Goal: Information Seeking & Learning: Check status

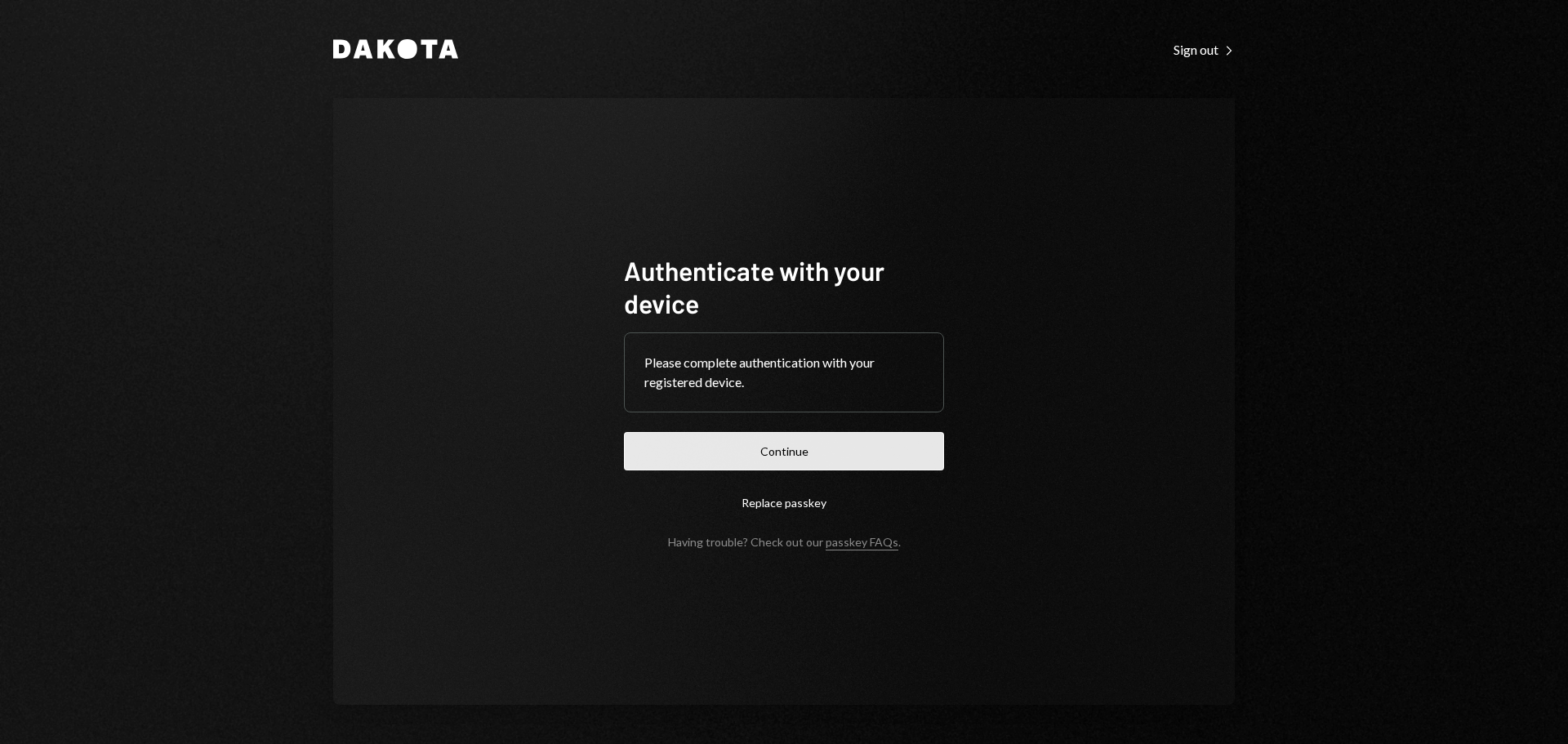
click at [826, 452] on button "Continue" at bounding box center [784, 452] width 320 height 39
click at [814, 453] on button "Continue" at bounding box center [784, 452] width 320 height 39
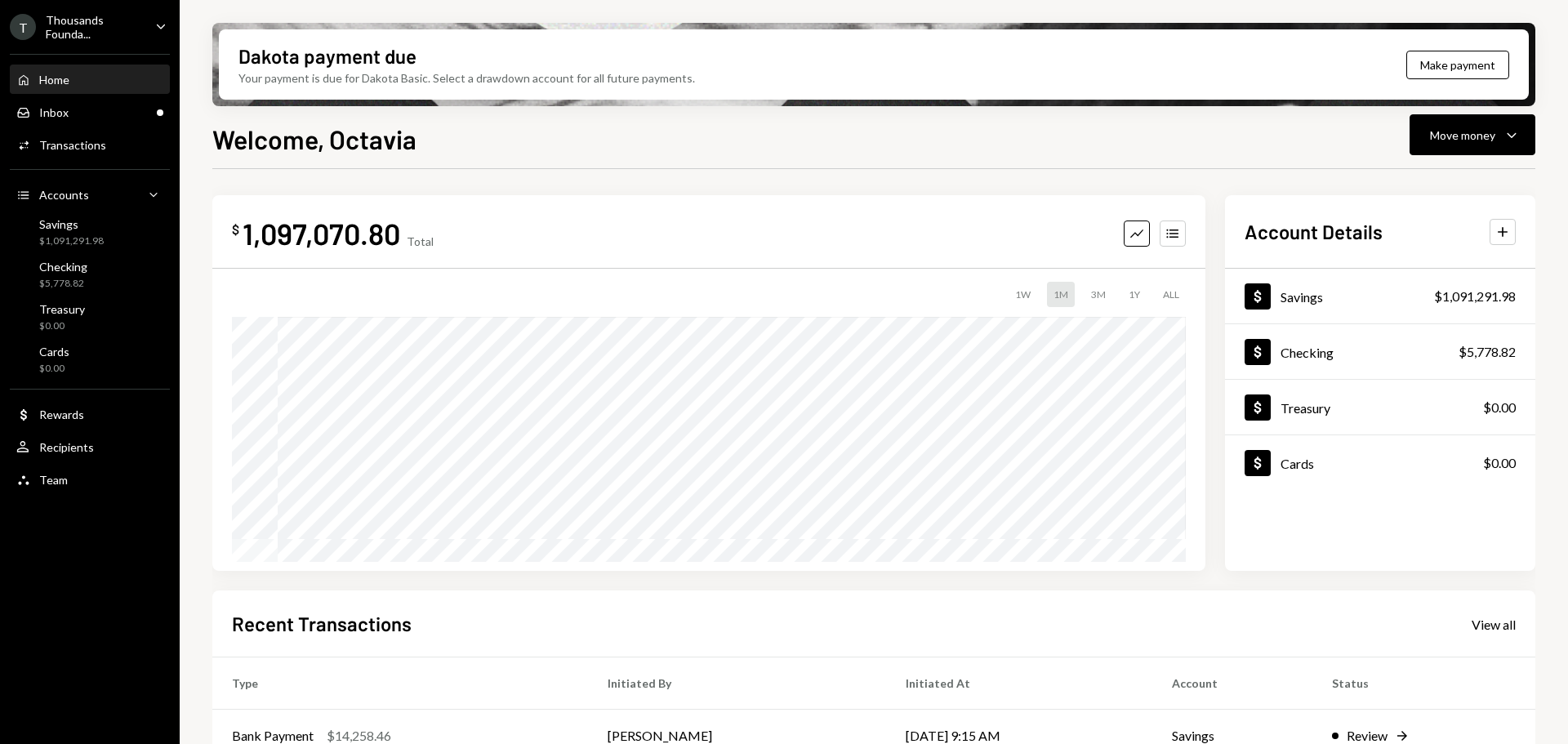
click at [94, 23] on div "Thousands Founda..." at bounding box center [93, 26] width 96 height 28
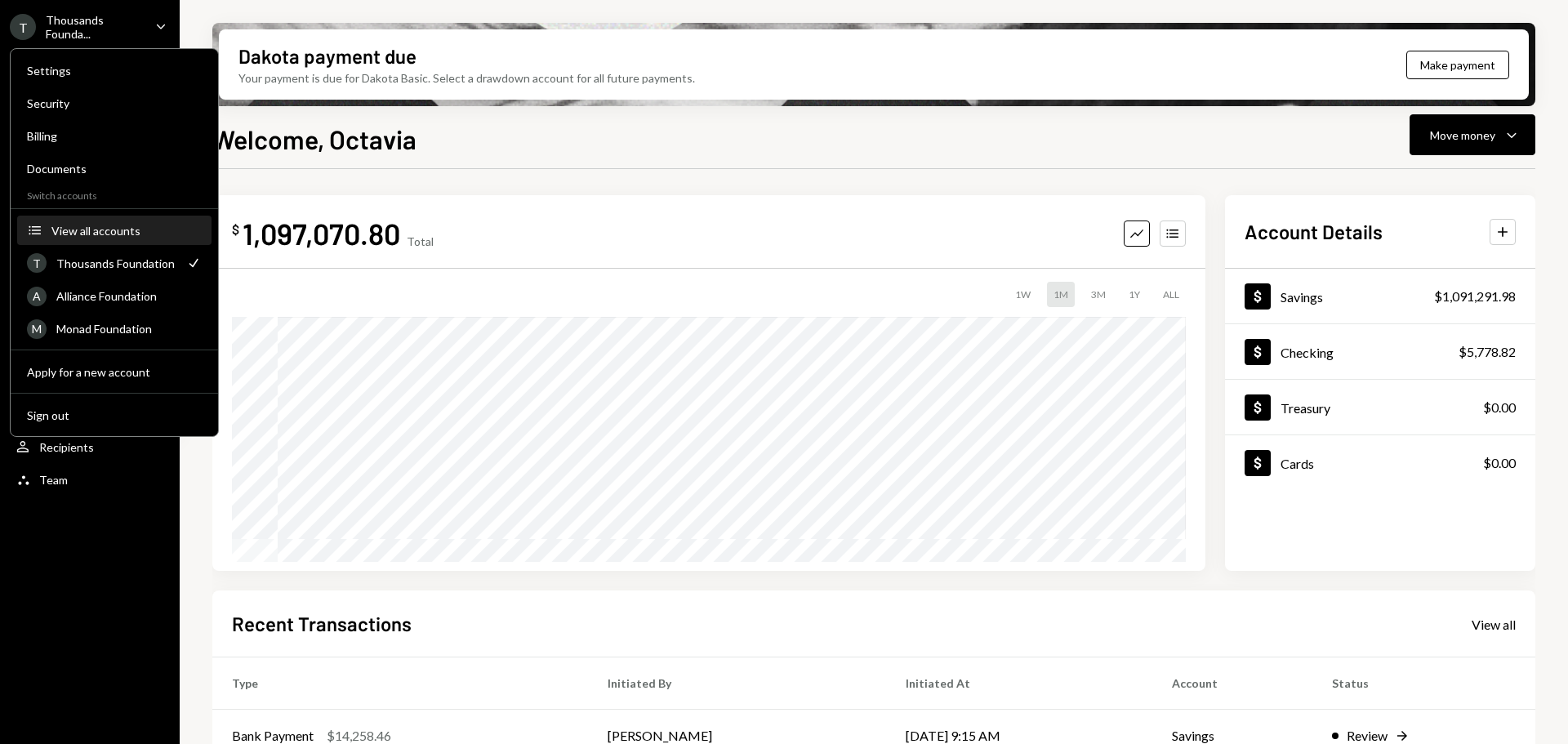
click at [116, 234] on div "View all accounts" at bounding box center [126, 231] width 150 height 14
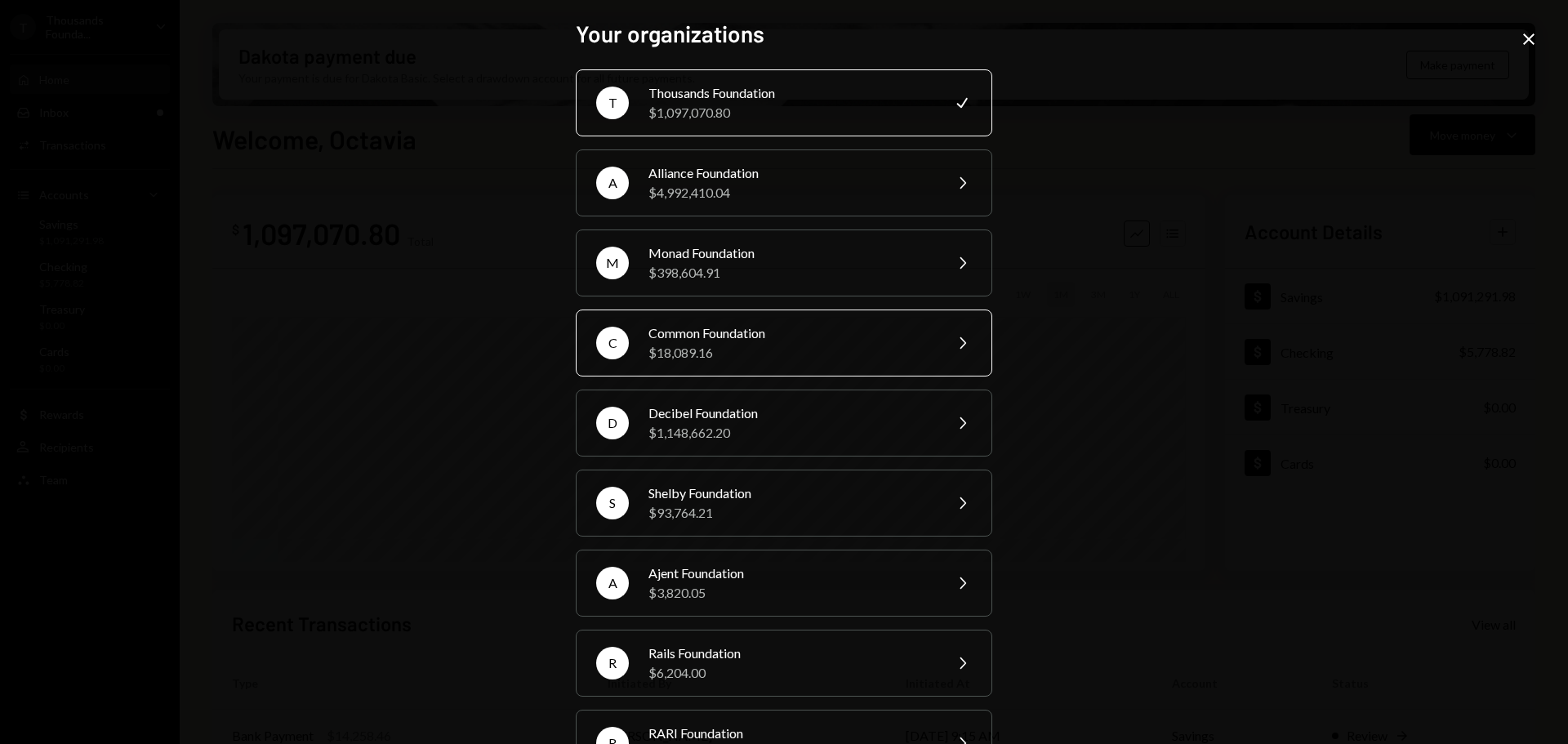
click at [715, 339] on div "Common Foundation" at bounding box center [790, 334] width 284 height 19
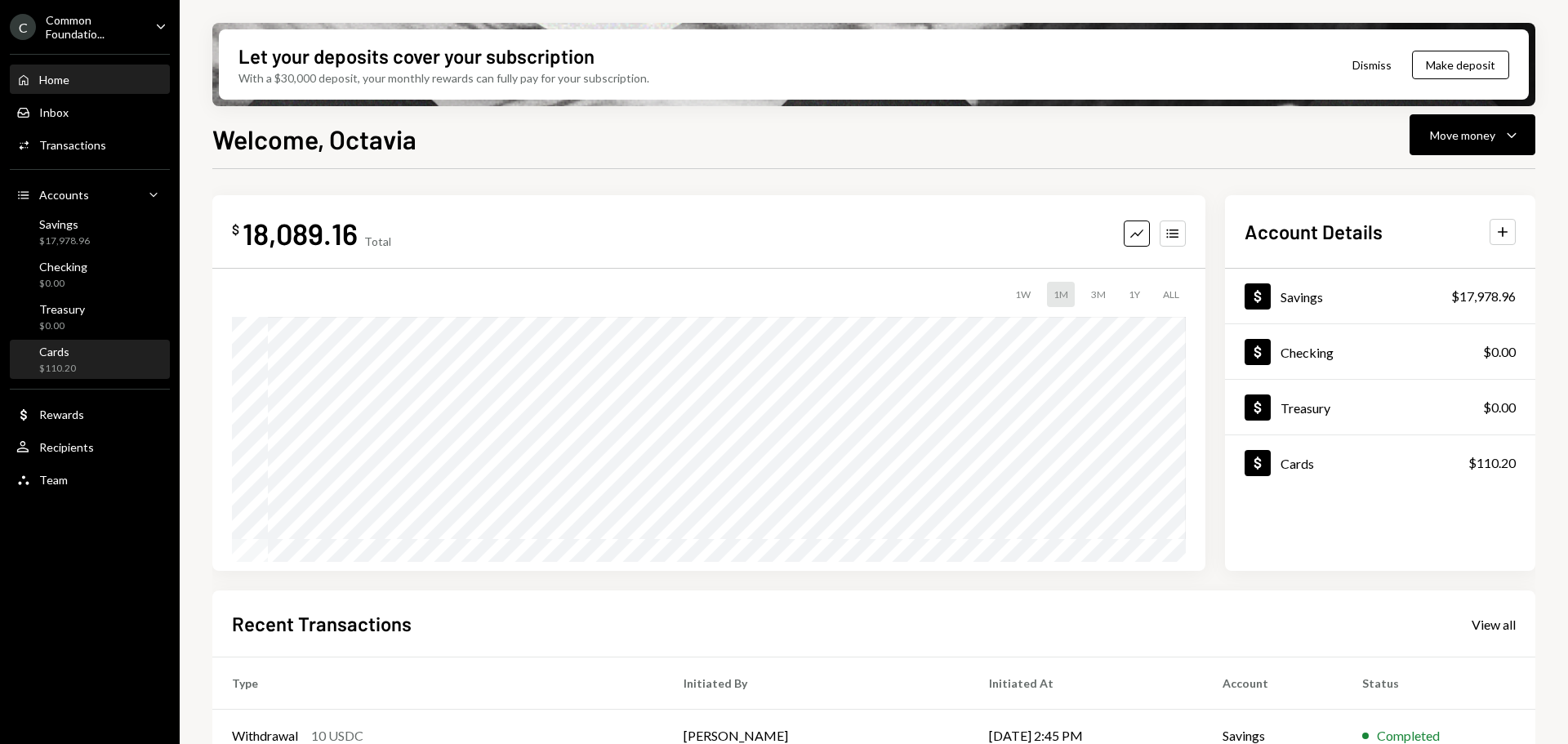
click at [63, 352] on div "Cards" at bounding box center [57, 351] width 37 height 14
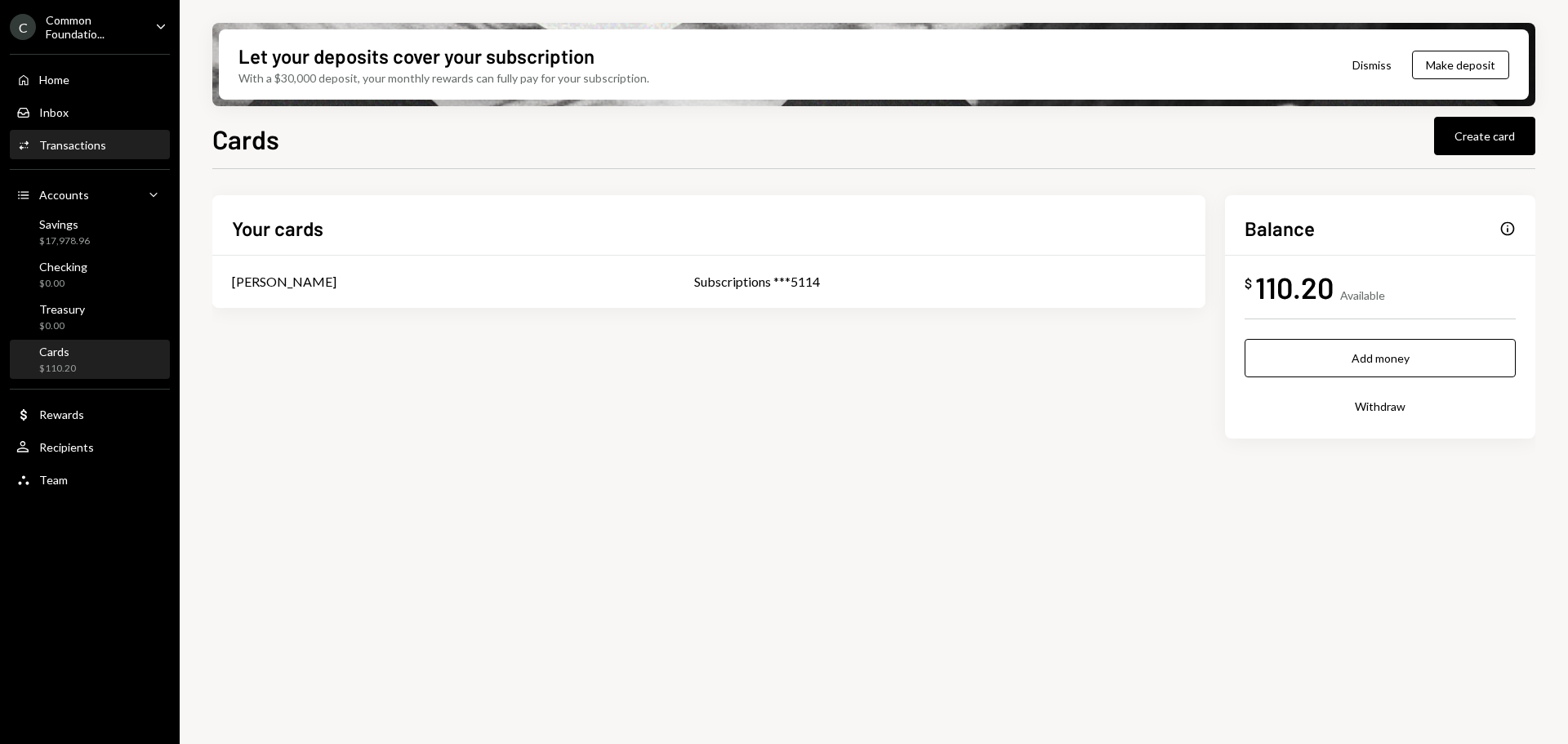
click at [66, 141] on div "Transactions" at bounding box center [72, 145] width 67 height 14
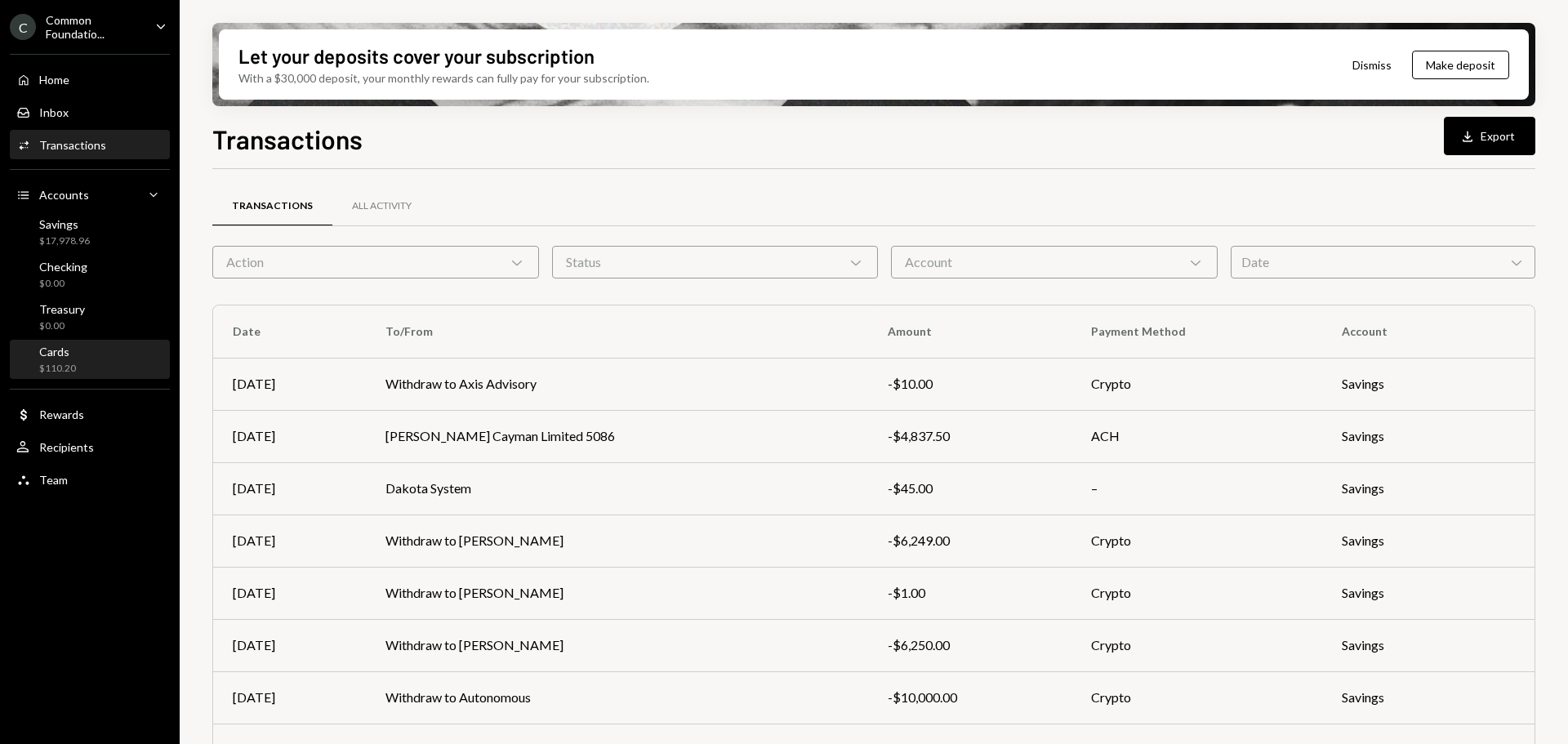
click at [55, 350] on div "Cards" at bounding box center [57, 351] width 37 height 14
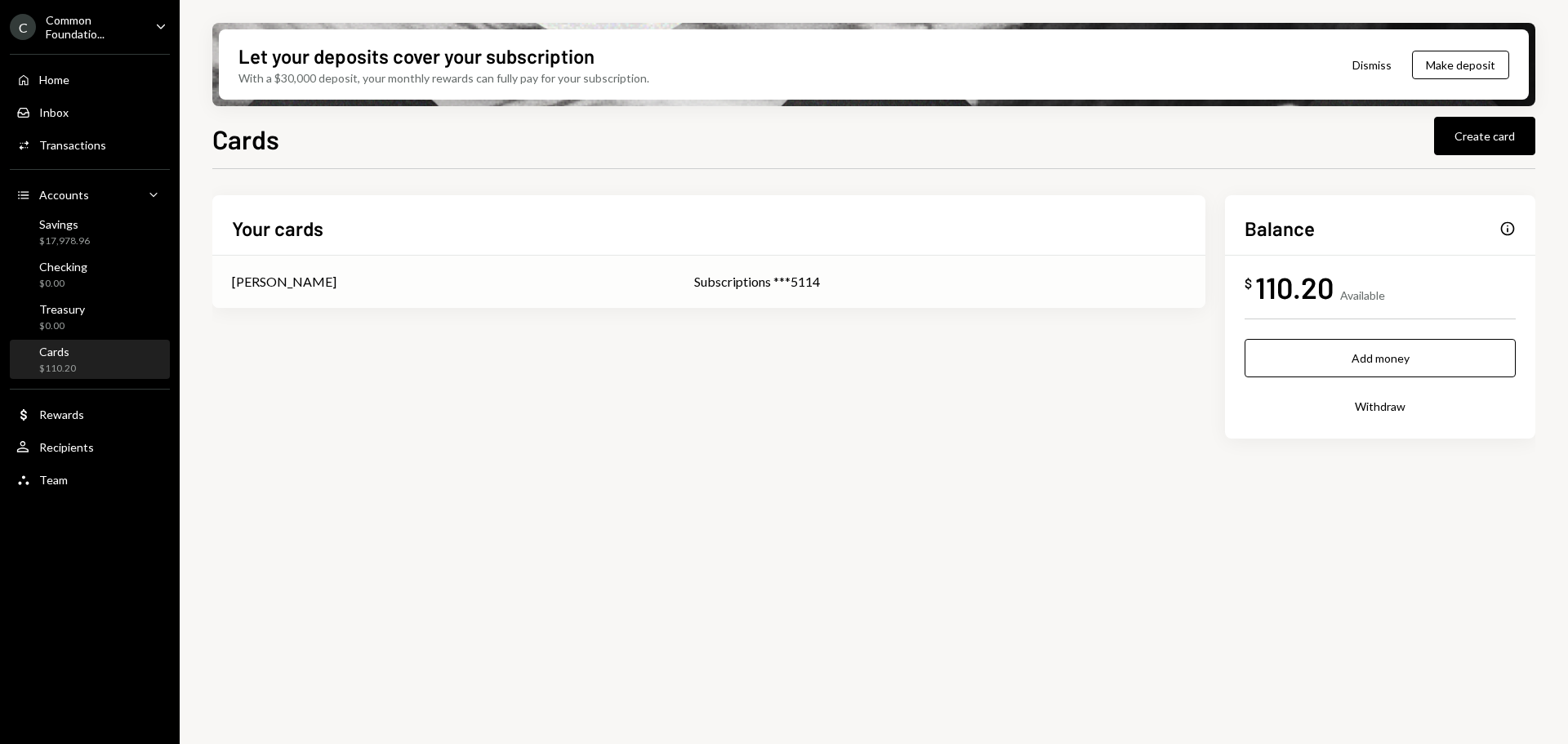
click at [799, 277] on div "Subscriptions ***5114" at bounding box center [940, 281] width 492 height 19
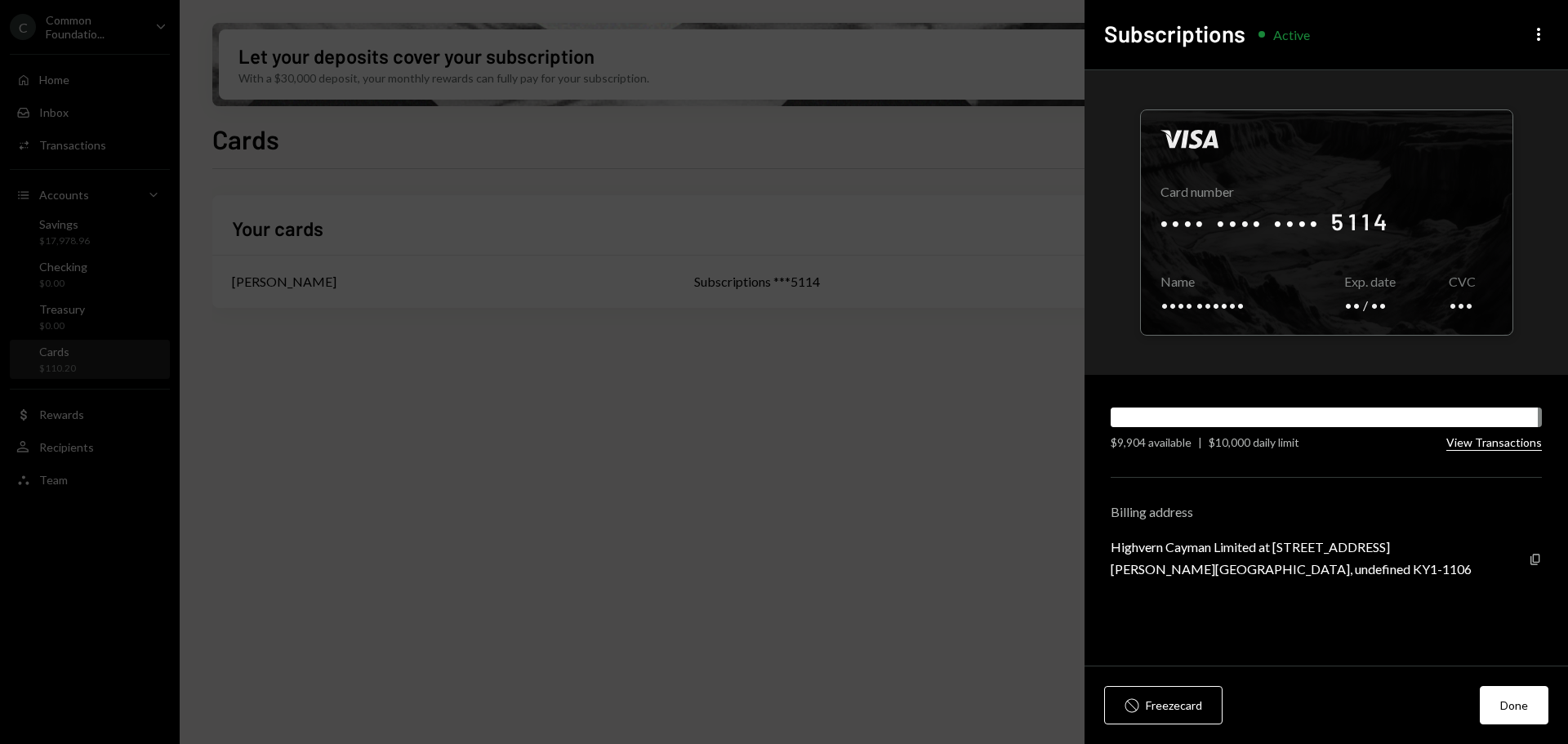
click at [1488, 443] on button "View Transactions" at bounding box center [1494, 443] width 96 height 16
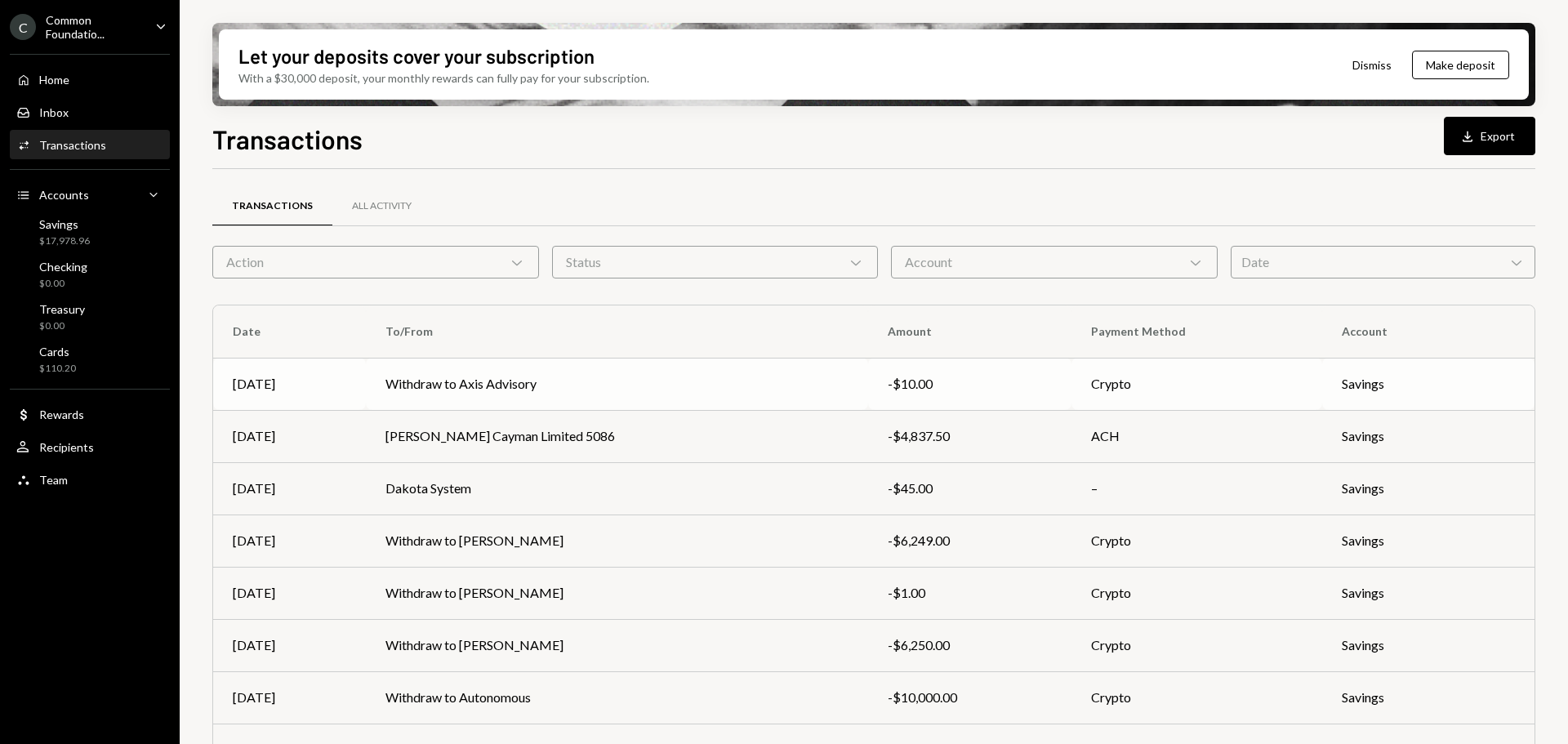
click at [515, 372] on td "Withdraw to Axis Advisory" at bounding box center [617, 384] width 502 height 52
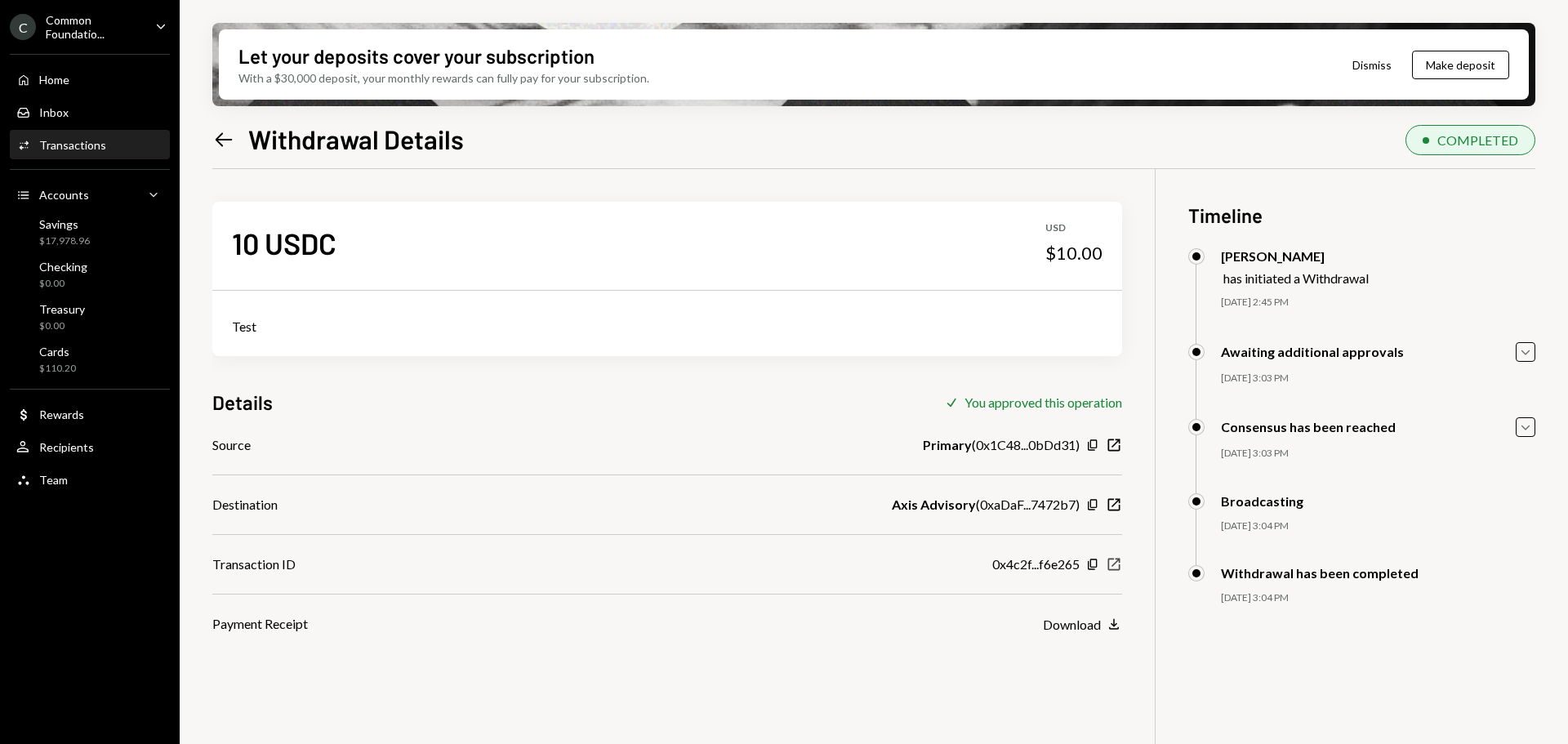
click at [1117, 565] on icon "New Window" at bounding box center [1113, 565] width 16 height 16
click at [727, 156] on div "Left Arrow Withdrawal Details COMPLETED 10 USDC USD $10.00 Test Details Check Y…" at bounding box center [874, 480] width 1323 height 722
click at [152, 23] on icon "Caret Down" at bounding box center [161, 26] width 18 height 18
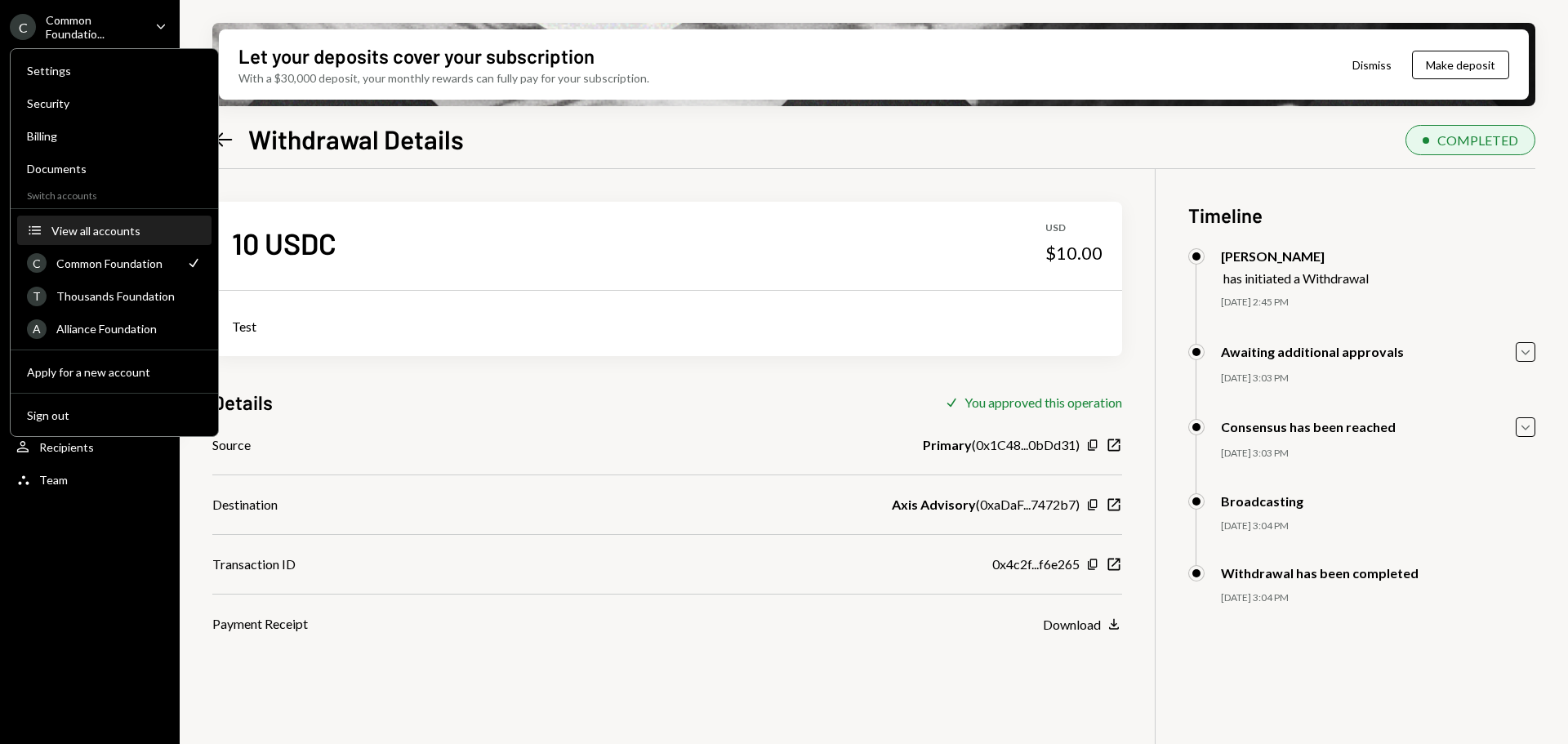
click at [113, 227] on div "View all accounts" at bounding box center [126, 231] width 150 height 14
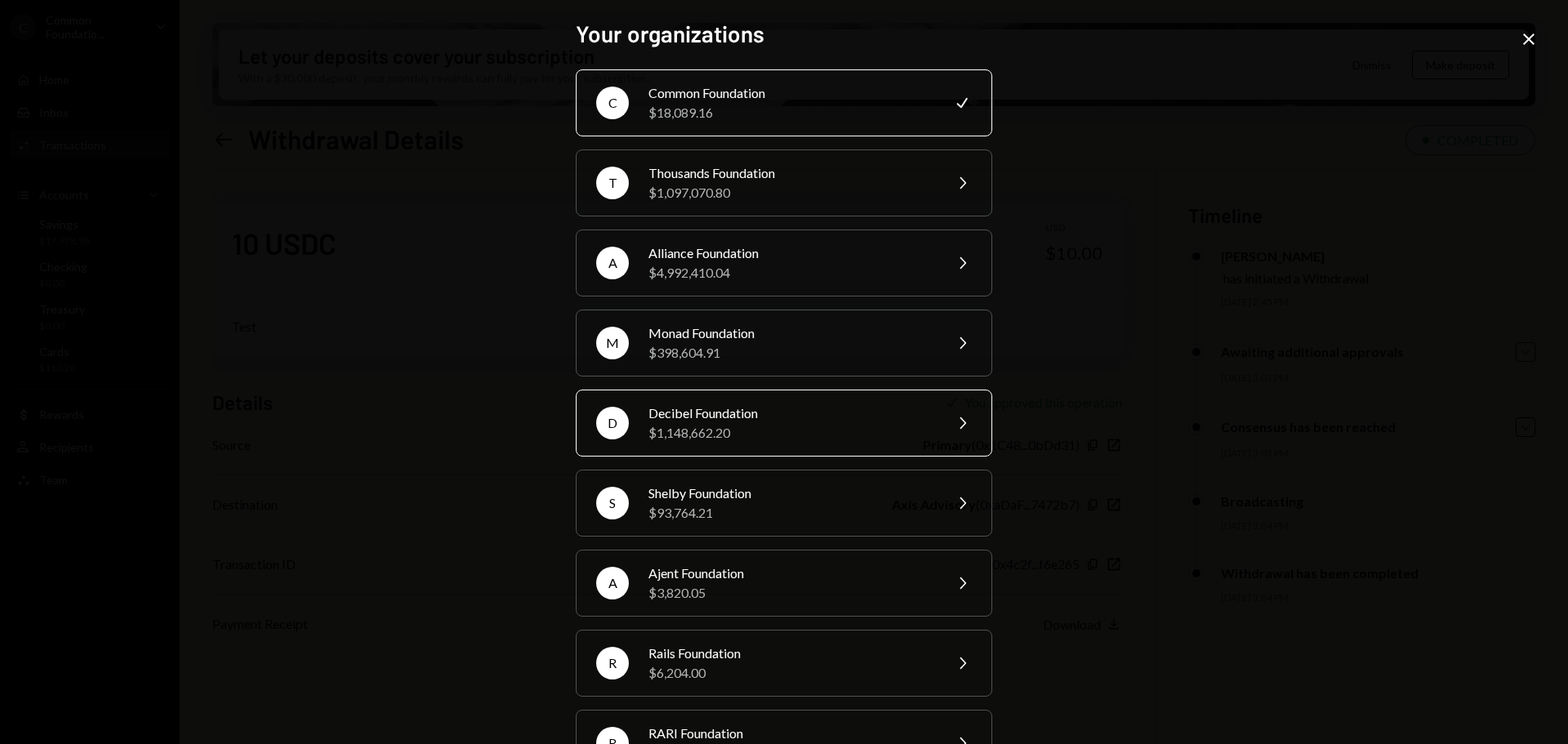
click at [784, 416] on div "Decibel Foundation" at bounding box center [790, 413] width 284 height 19
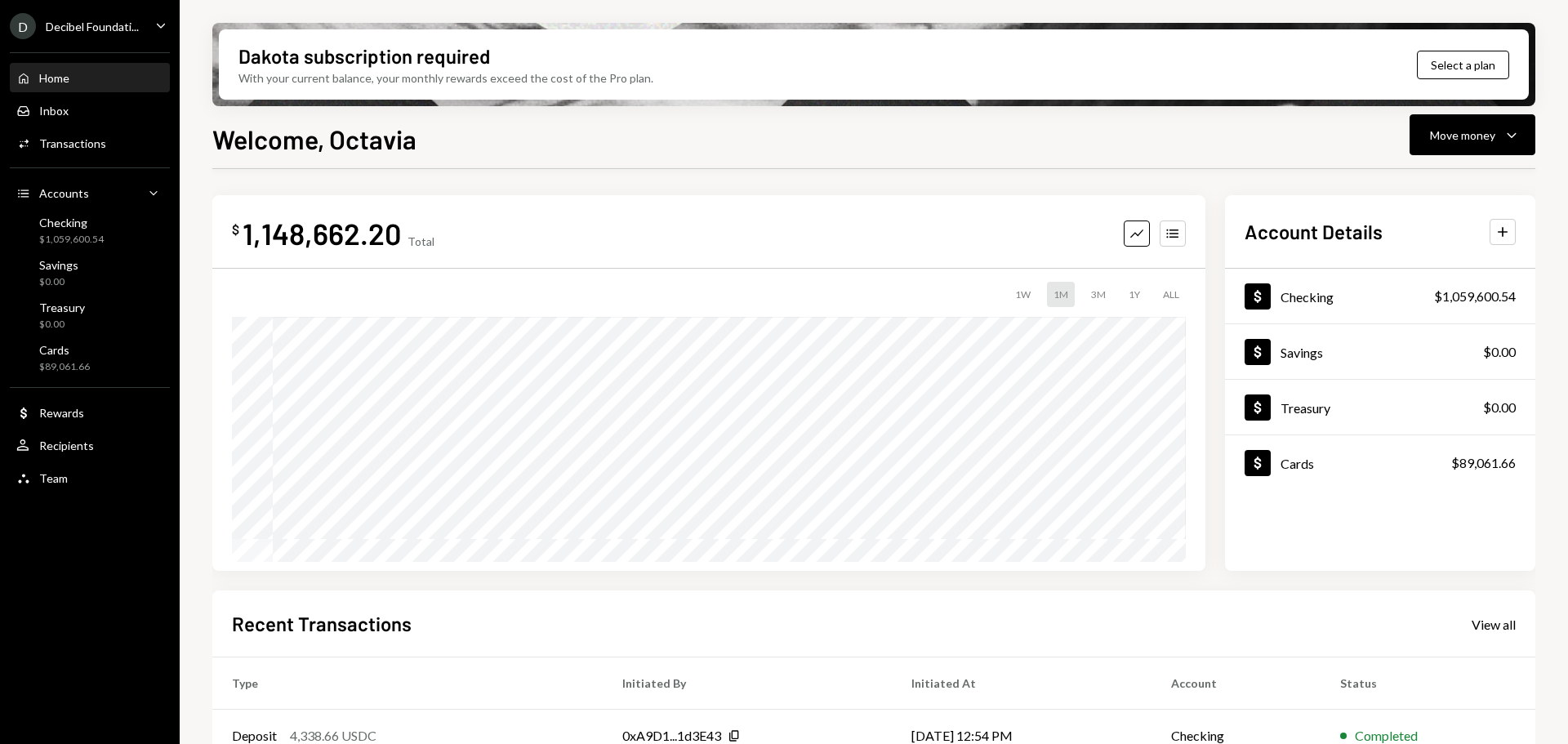
scroll to position [241, 0]
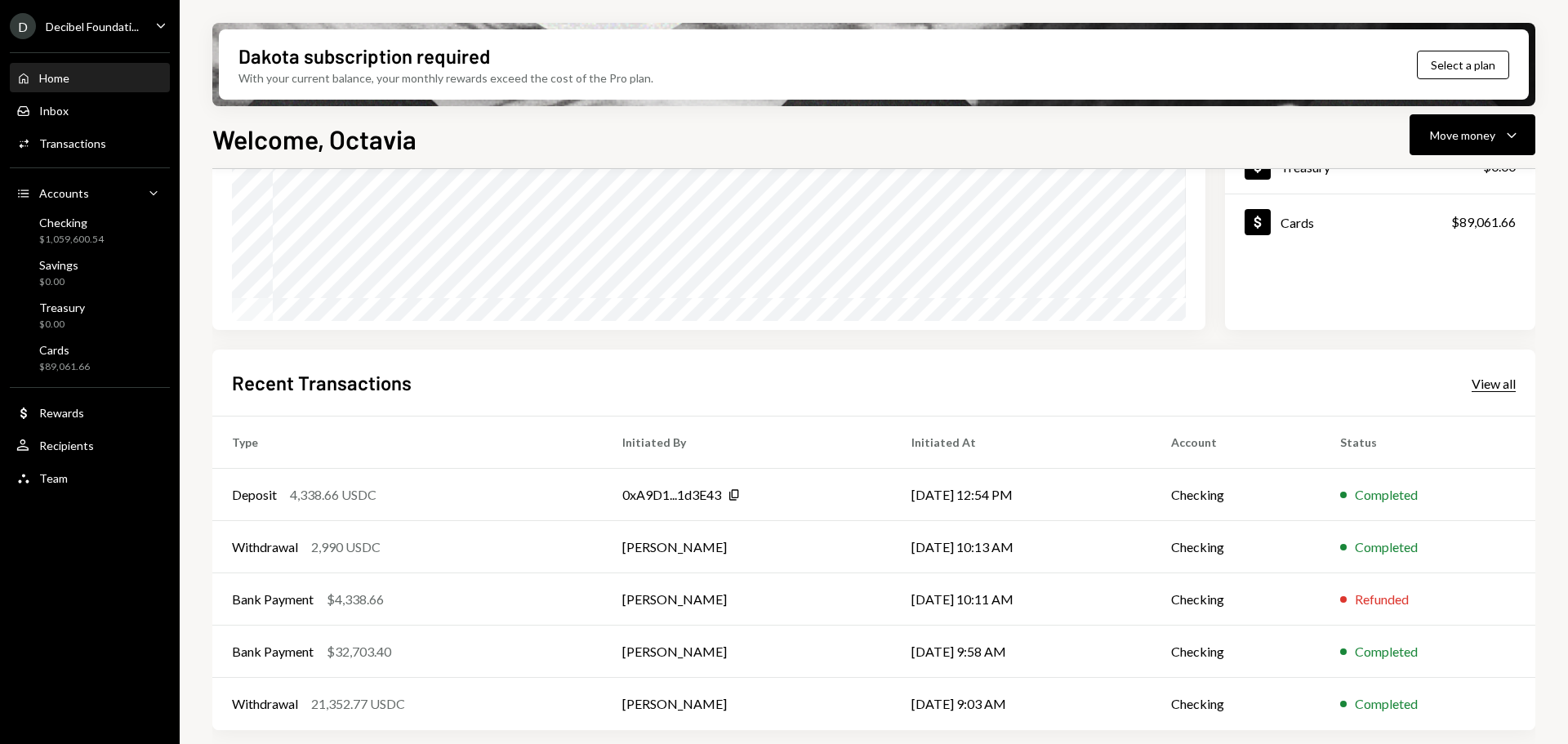
click at [1504, 384] on div "View all" at bounding box center [1493, 383] width 44 height 16
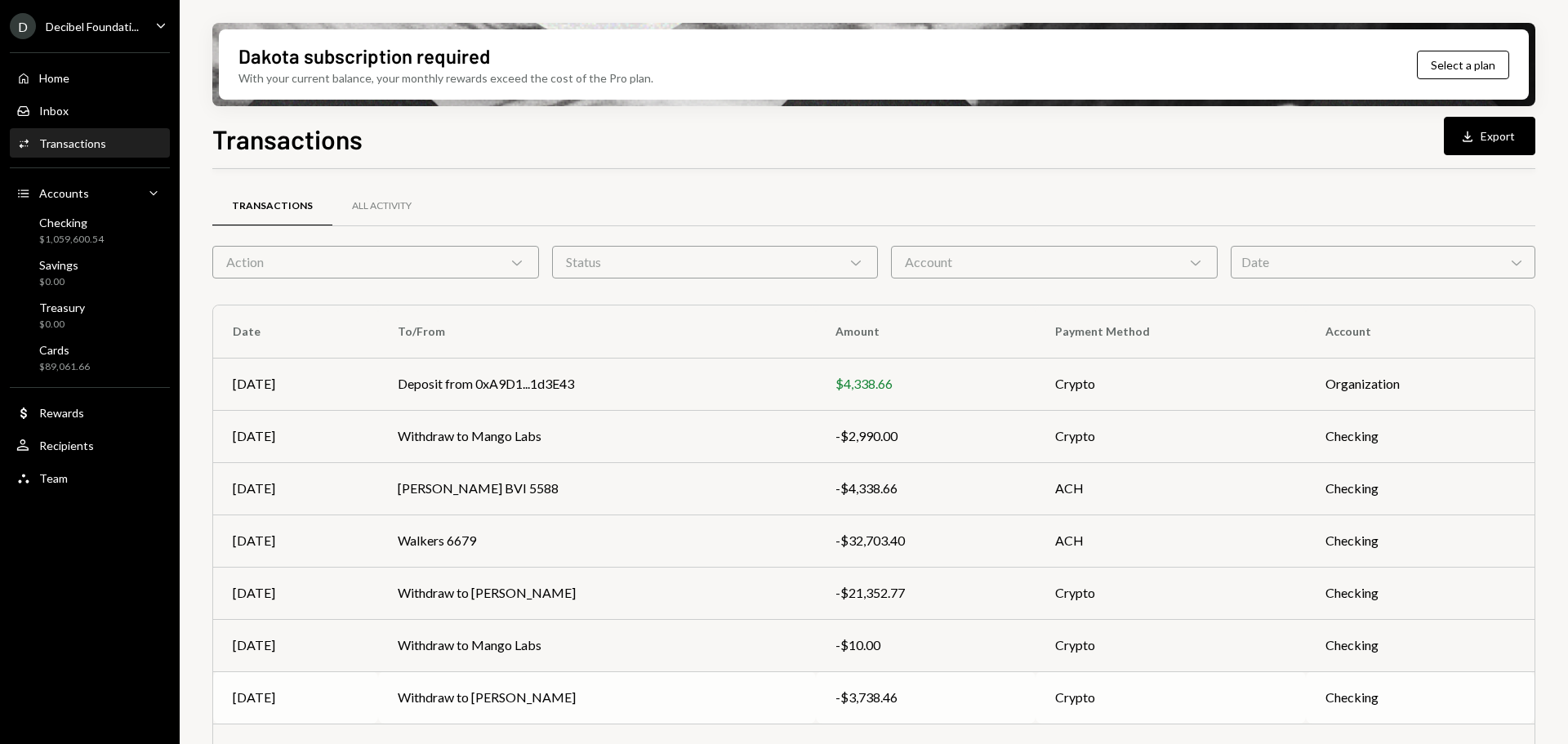
scroll to position [186, 0]
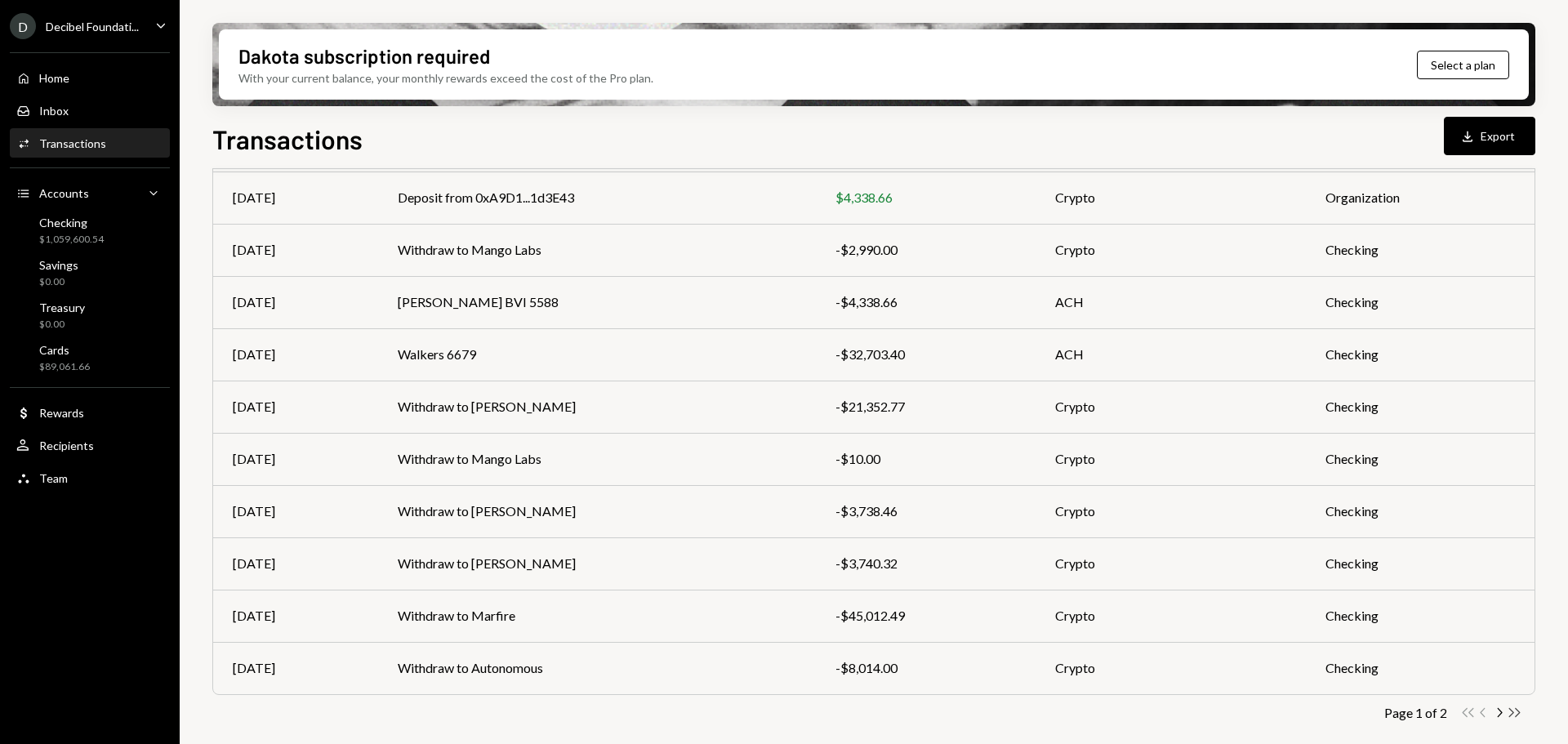
click at [1515, 711] on icon "Double Arrow Right" at bounding box center [1515, 713] width 16 height 16
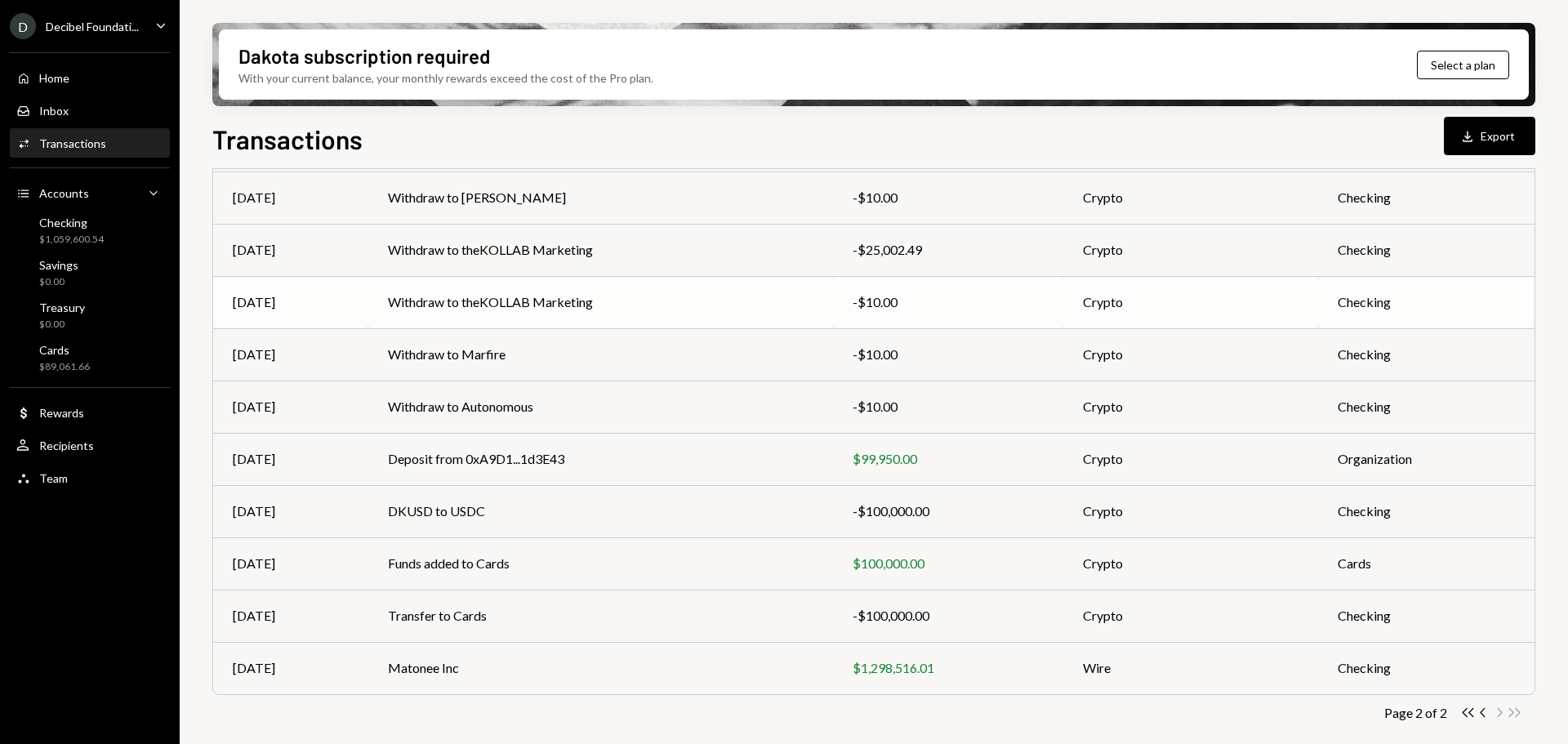
scroll to position [0, 0]
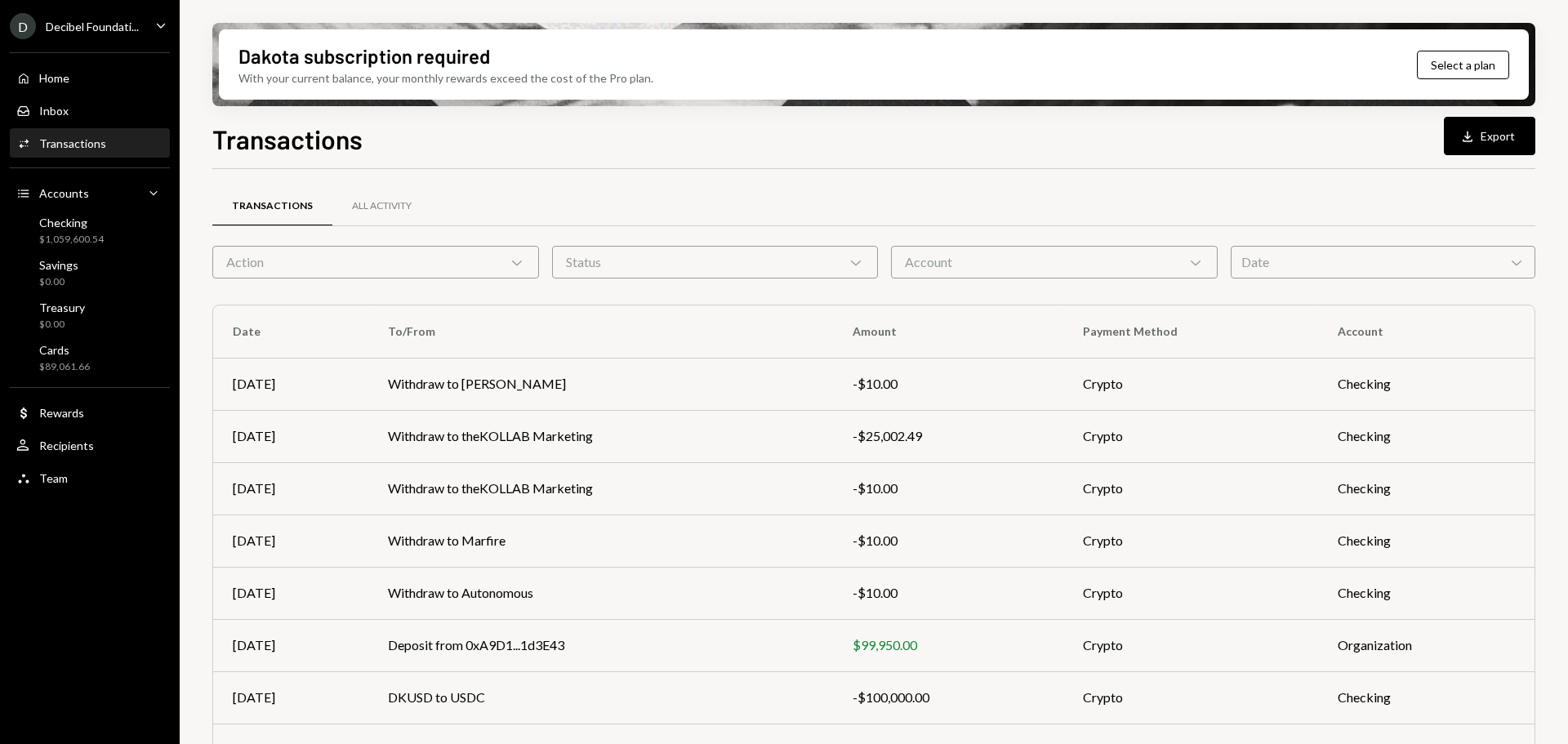
click at [158, 22] on icon "Caret Down" at bounding box center [161, 25] width 18 height 18
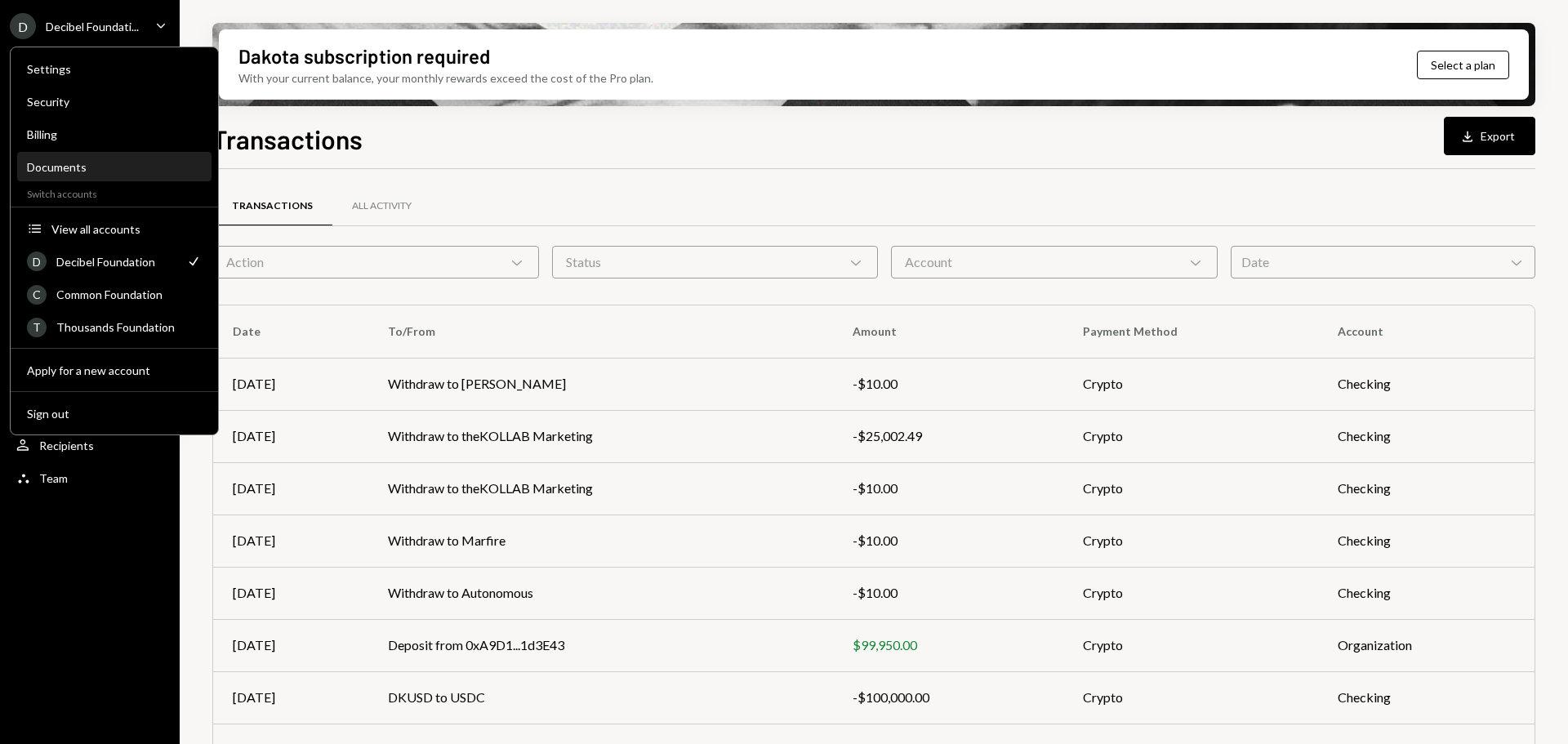
click at [67, 169] on div "Documents" at bounding box center [114, 167] width 175 height 14
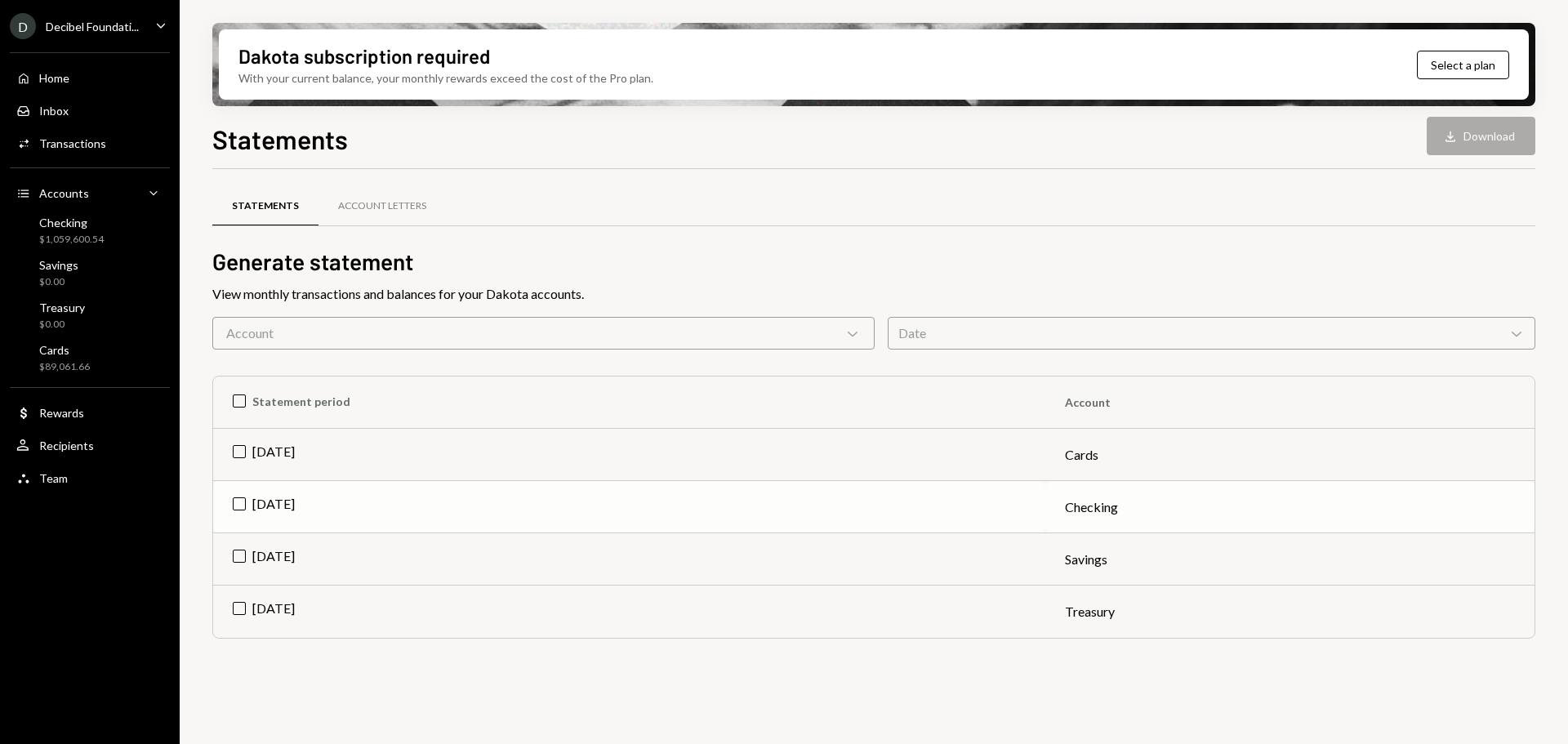
click at [304, 487] on td "Jul 2025" at bounding box center [629, 507] width 832 height 52
click at [1456, 128] on icon "Download" at bounding box center [1450, 136] width 16 height 16
click at [80, 225] on div "Checking" at bounding box center [71, 222] width 65 height 14
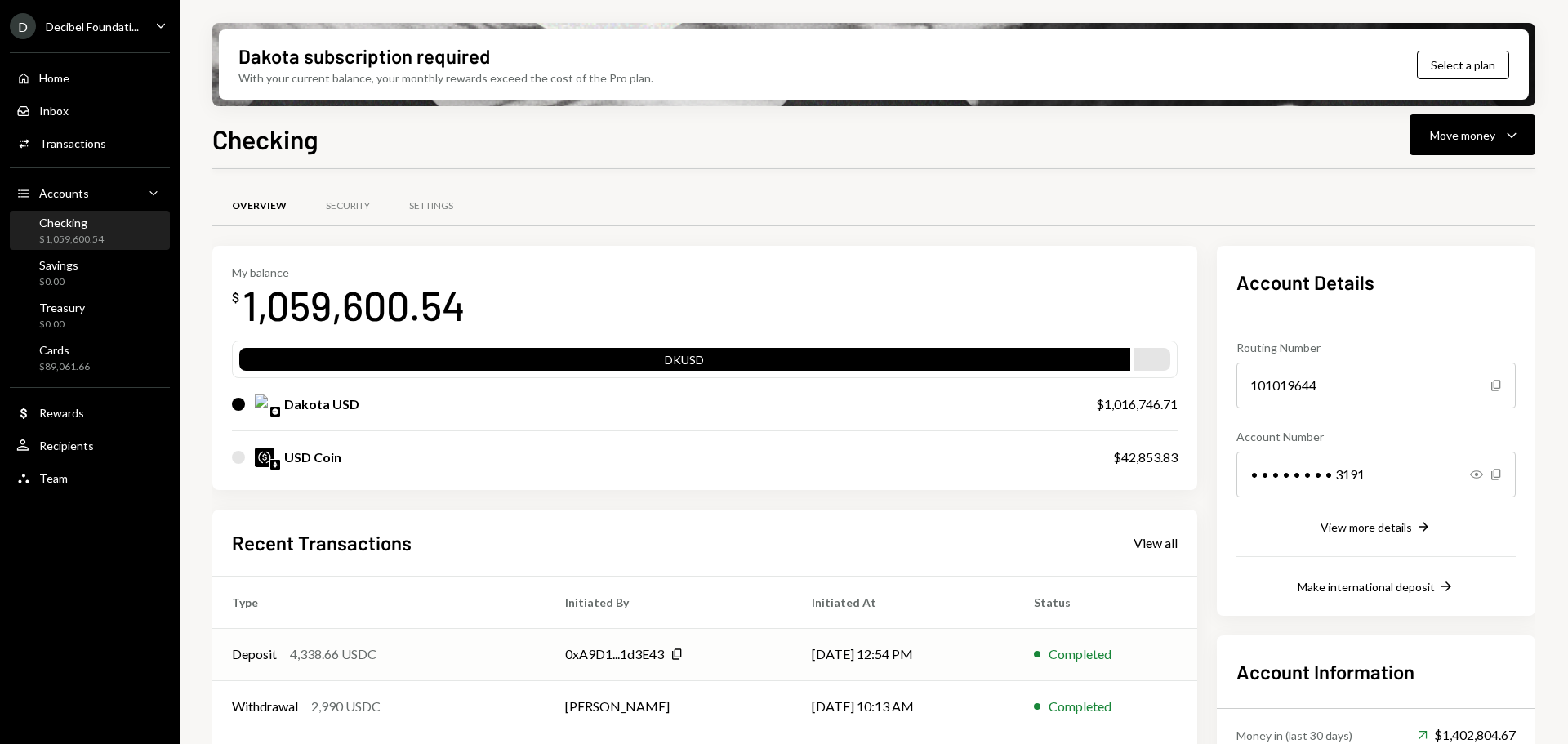
scroll to position [159, 0]
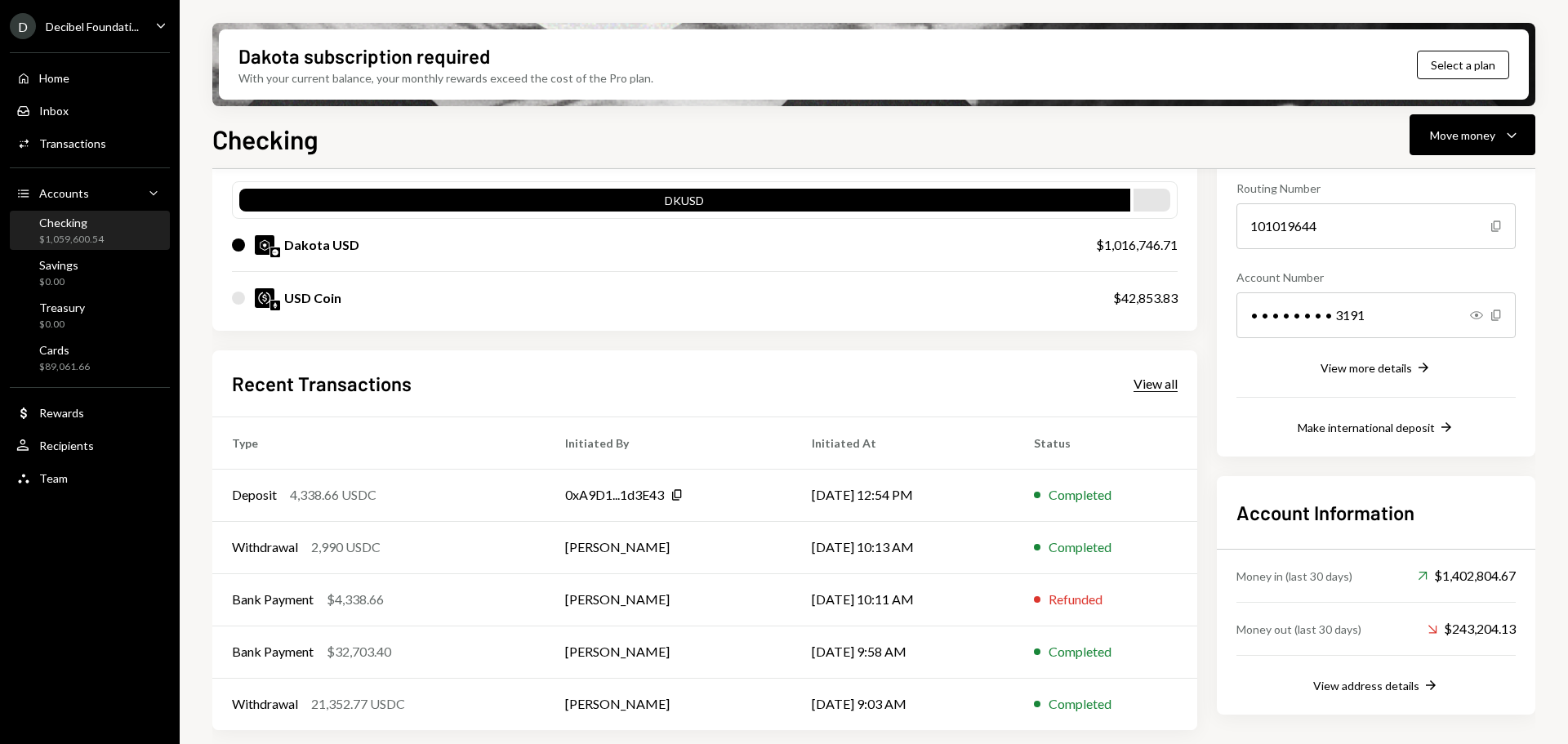
click at [1147, 380] on div "View all" at bounding box center [1155, 383] width 44 height 16
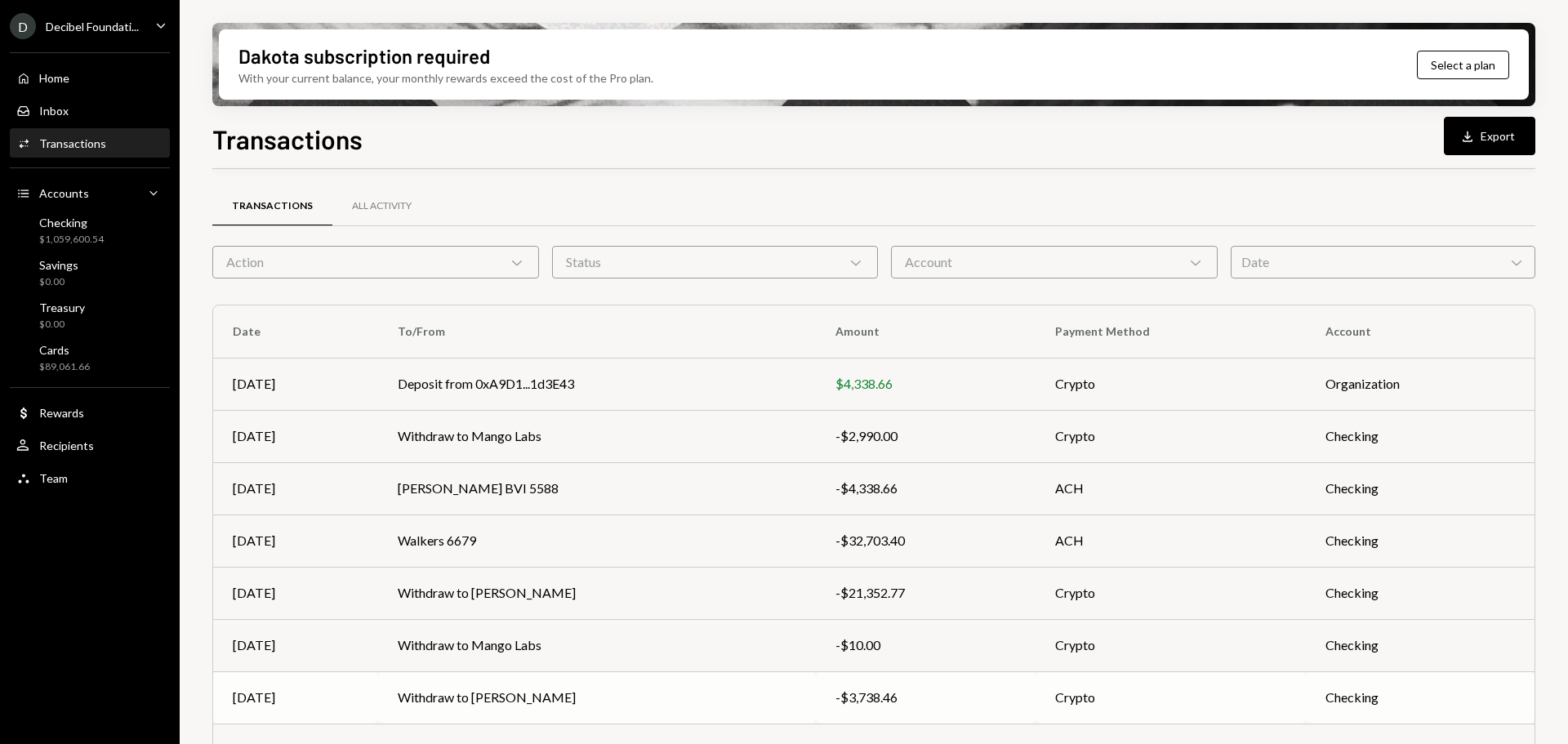
scroll to position [186, 0]
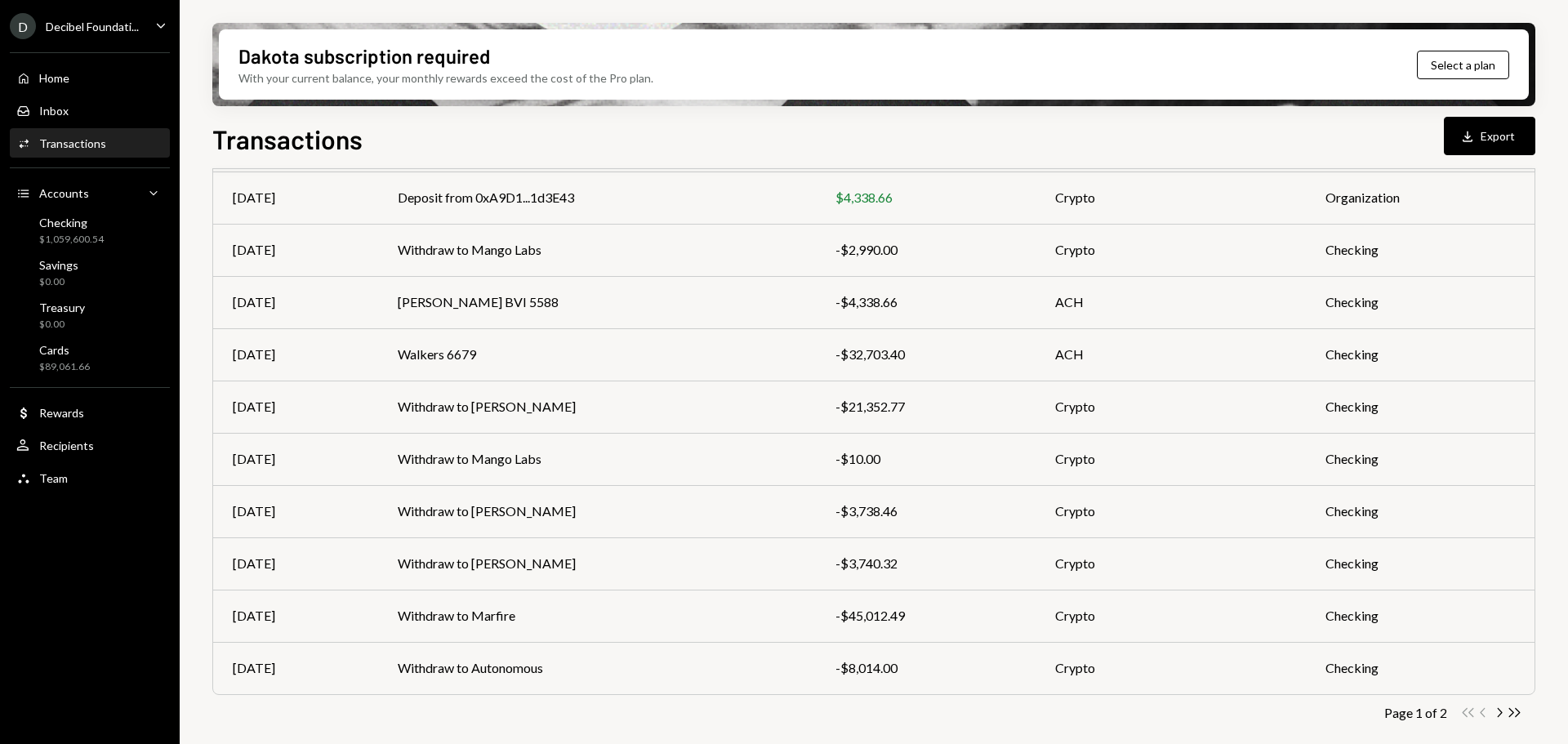
click at [1522, 712] on div "Page 1 of 2 Double Arrow Left Chevron Left Chevron Right Double Arrow Right" at bounding box center [874, 713] width 1323 height 16
click at [1513, 715] on icon "Double Arrow Right" at bounding box center [1515, 713] width 16 height 16
